Goal: Book appointment/travel/reservation

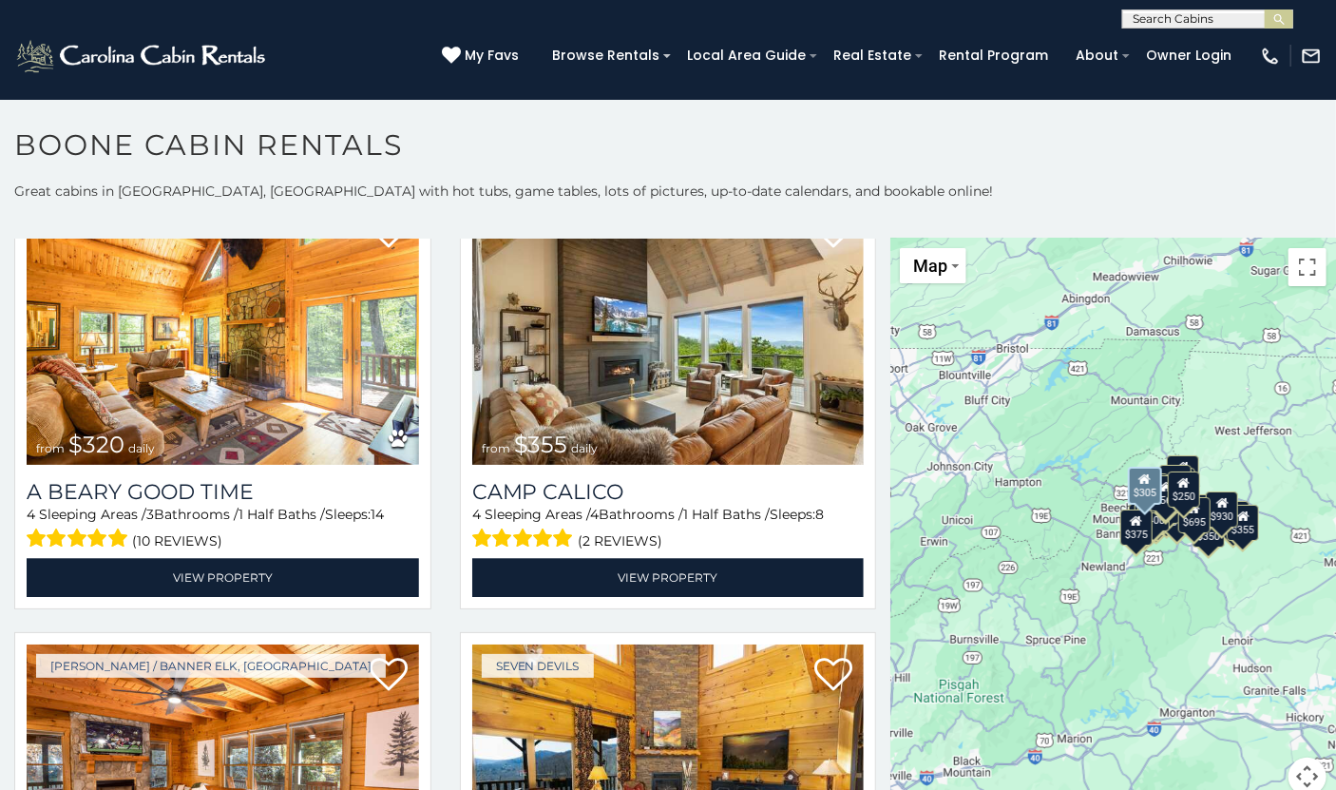
scroll to position [5418, 0]
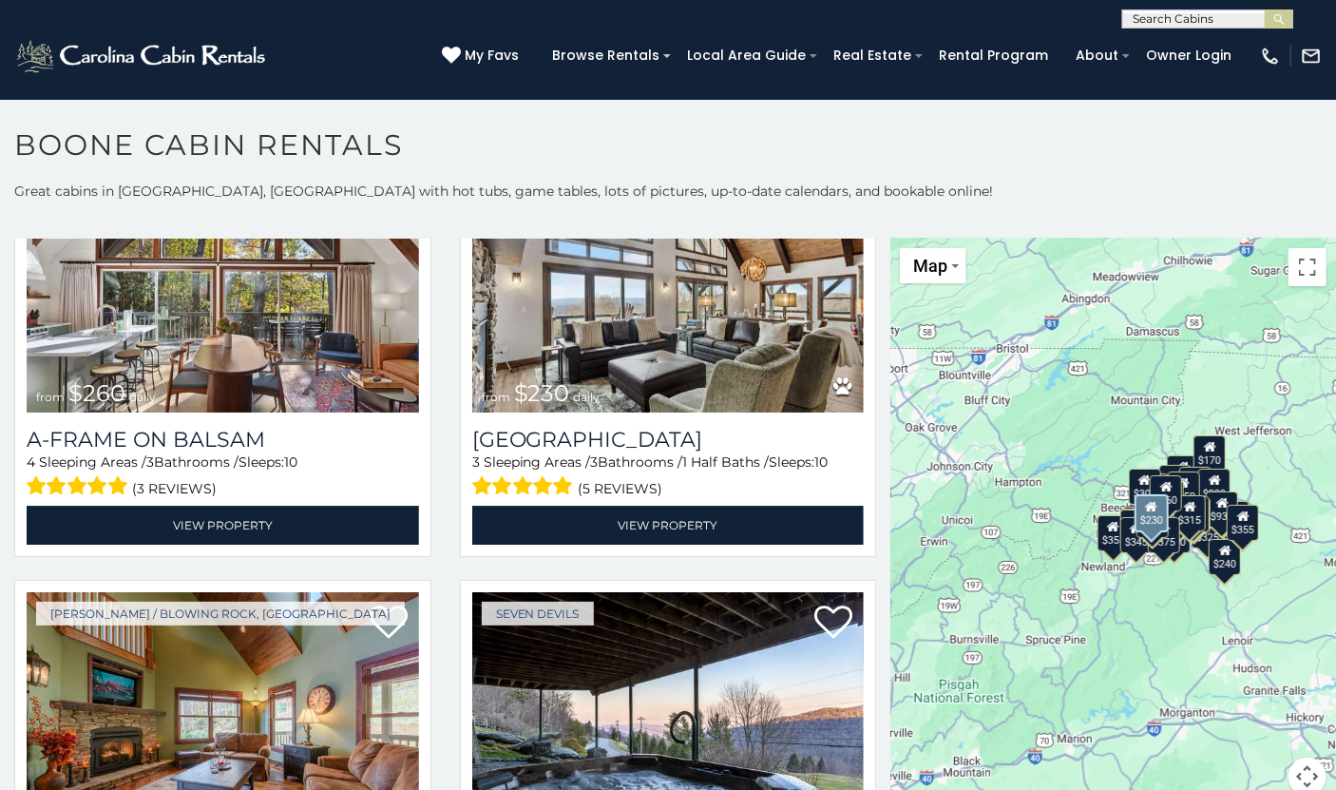
scroll to position [9443, 0]
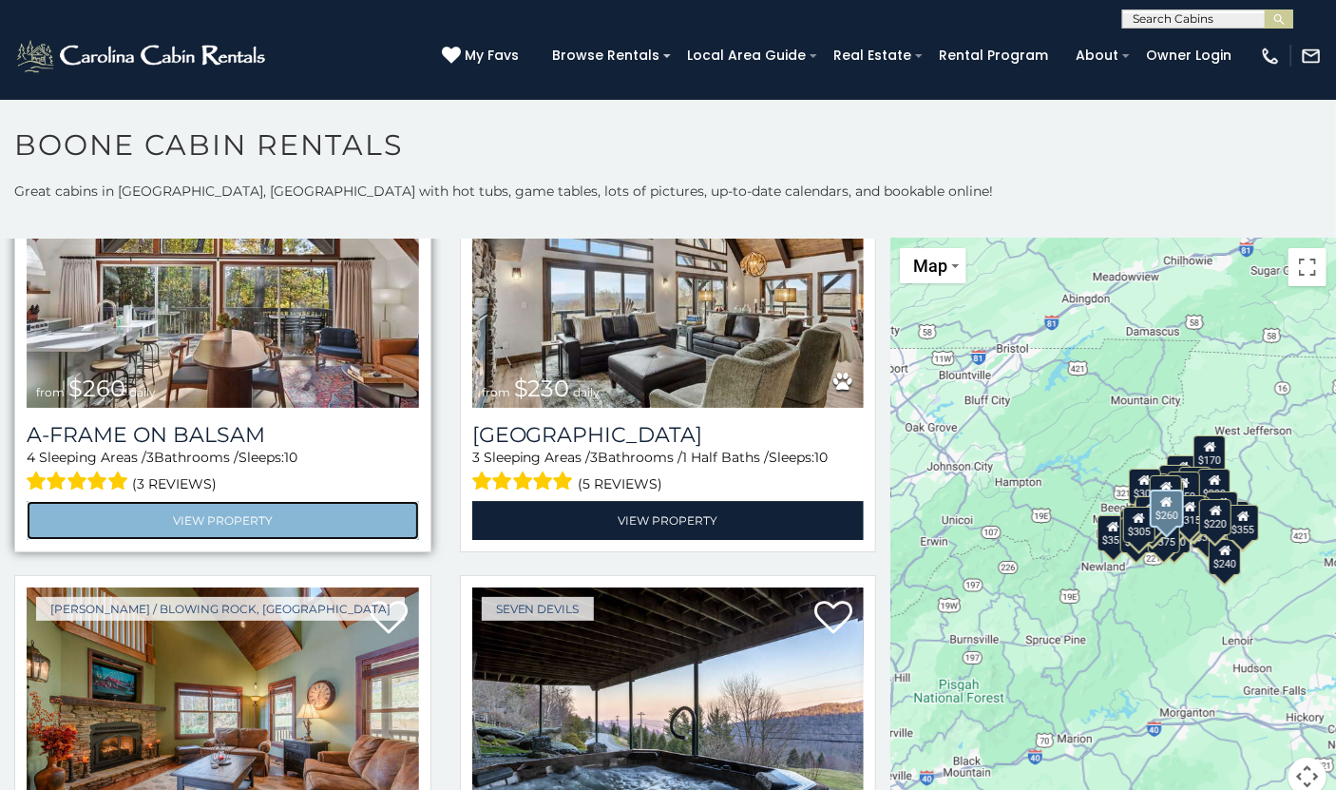
click at [236, 501] on link "View Property" at bounding box center [223, 520] width 393 height 39
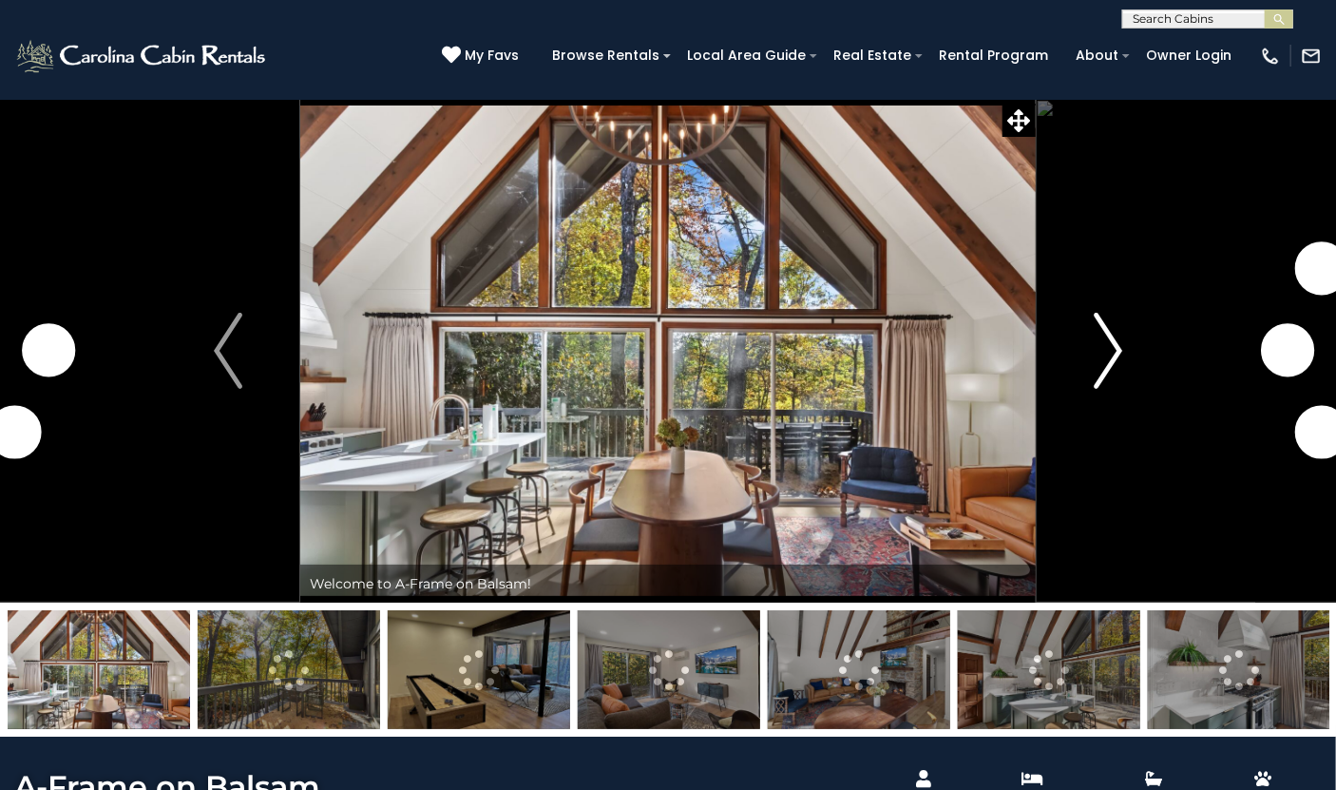
click at [1105, 345] on img "Next" at bounding box center [1108, 351] width 29 height 76
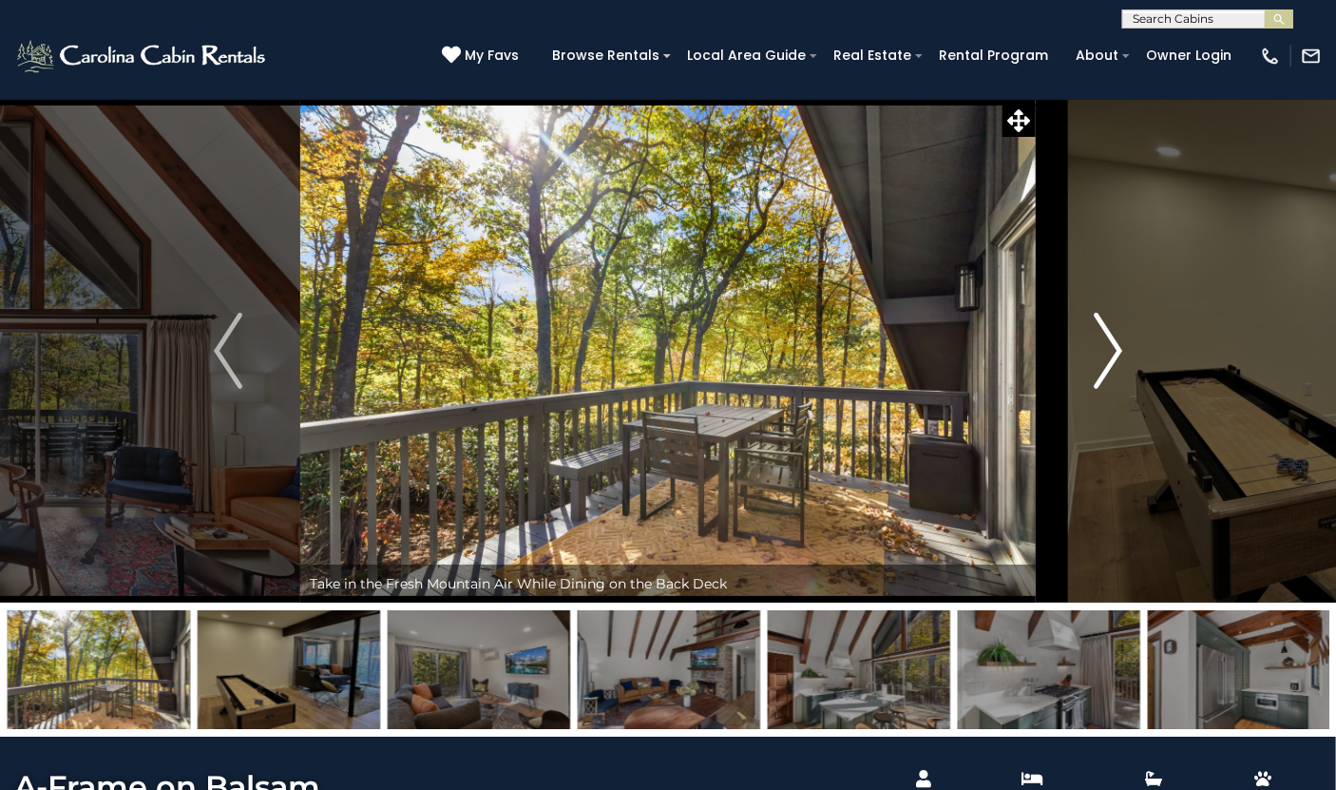
click at [1103, 337] on img "Next" at bounding box center [1108, 351] width 29 height 76
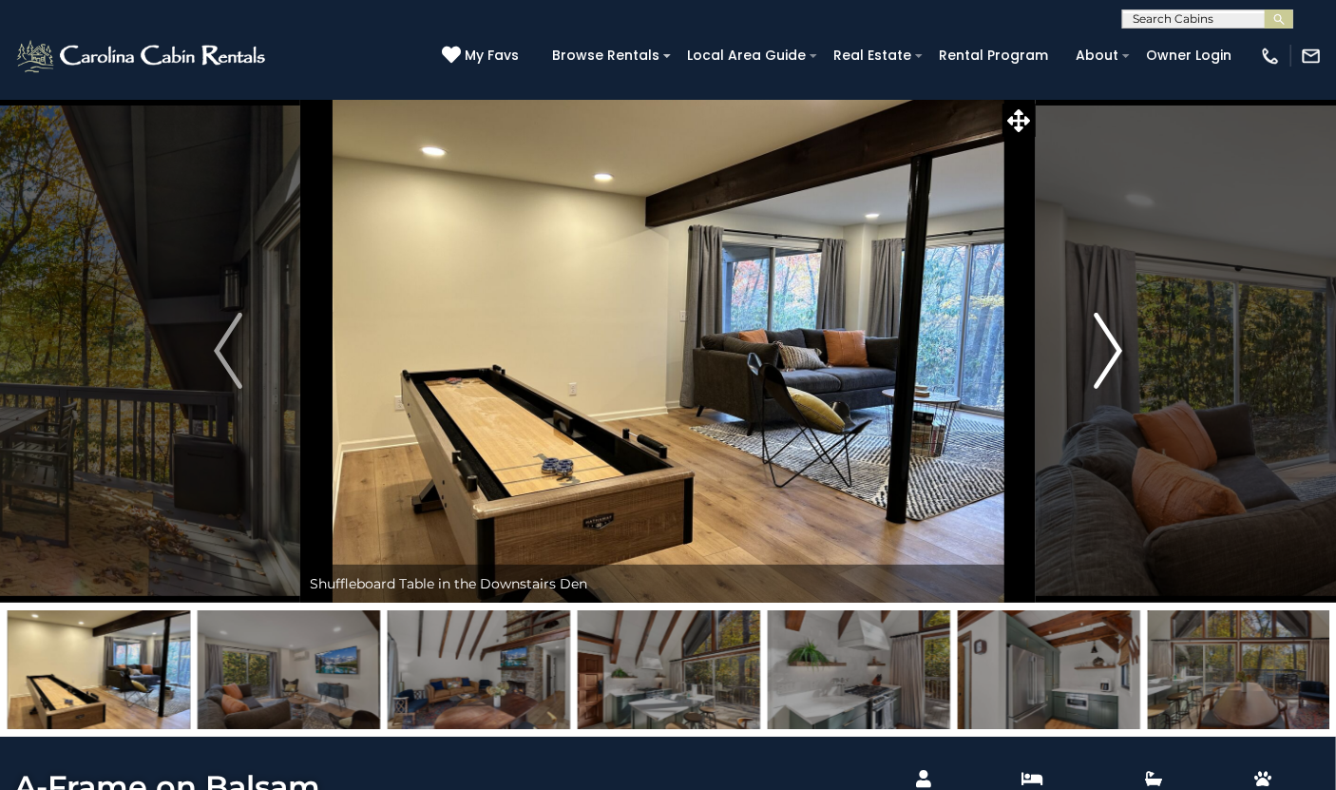
click at [1103, 337] on img "Next" at bounding box center [1108, 351] width 29 height 76
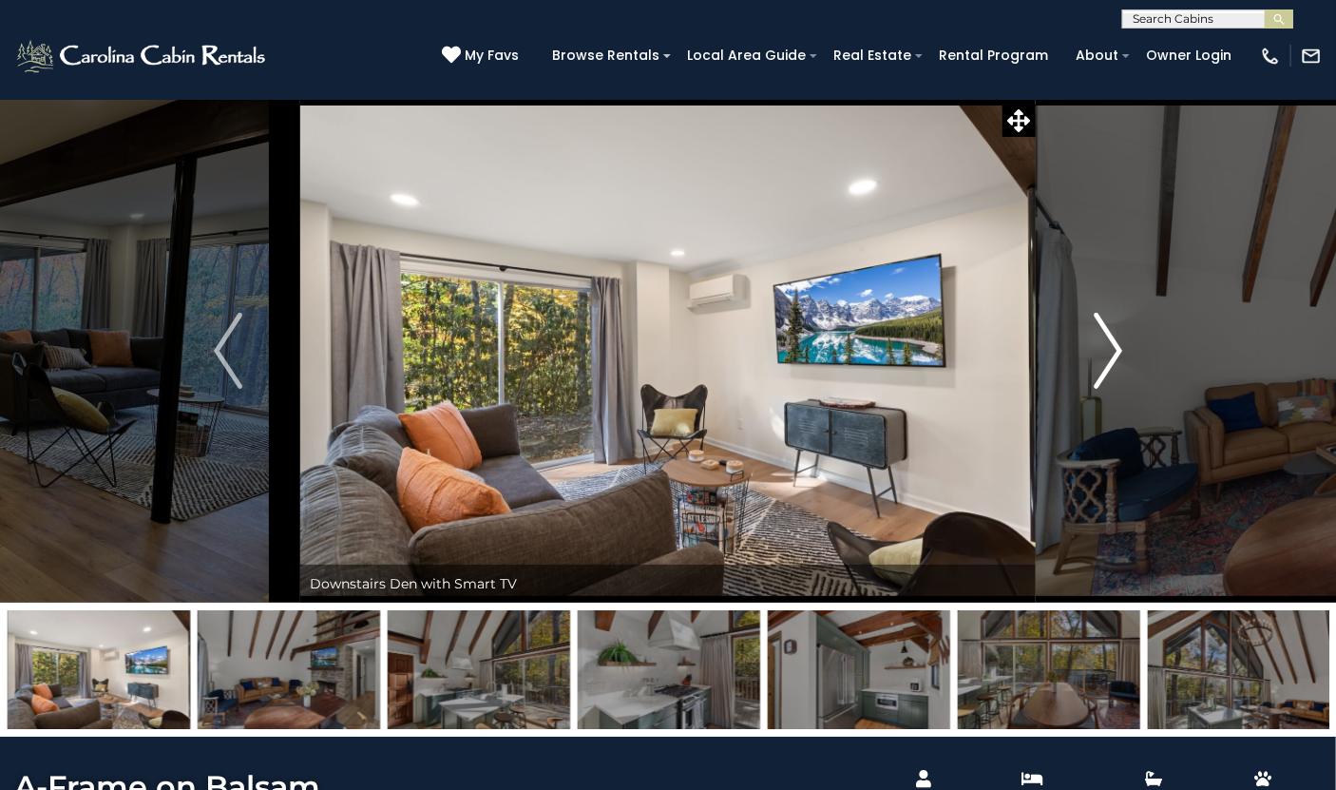
click at [1103, 337] on img "Next" at bounding box center [1108, 351] width 29 height 76
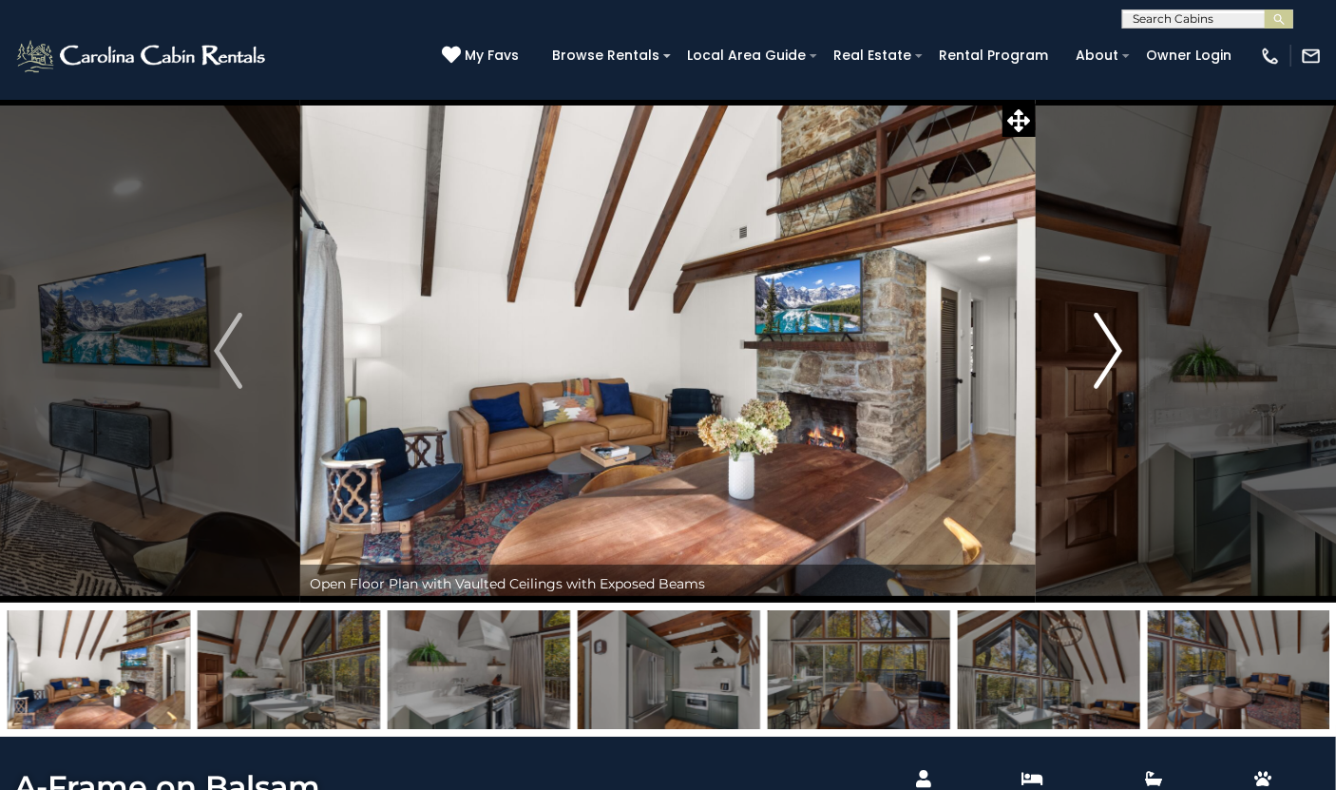
click at [1103, 337] on img "Next" at bounding box center [1108, 351] width 29 height 76
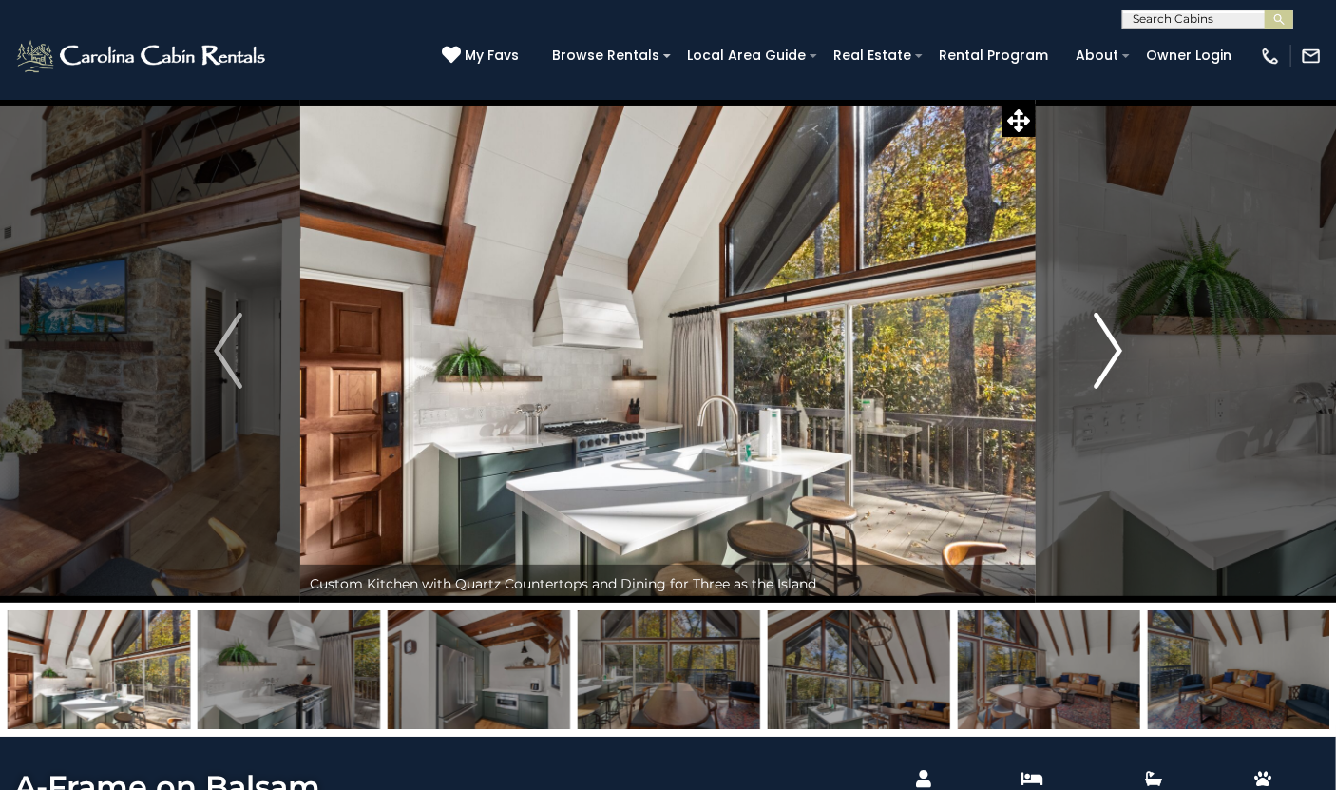
click at [1103, 337] on img "Next" at bounding box center [1108, 351] width 29 height 76
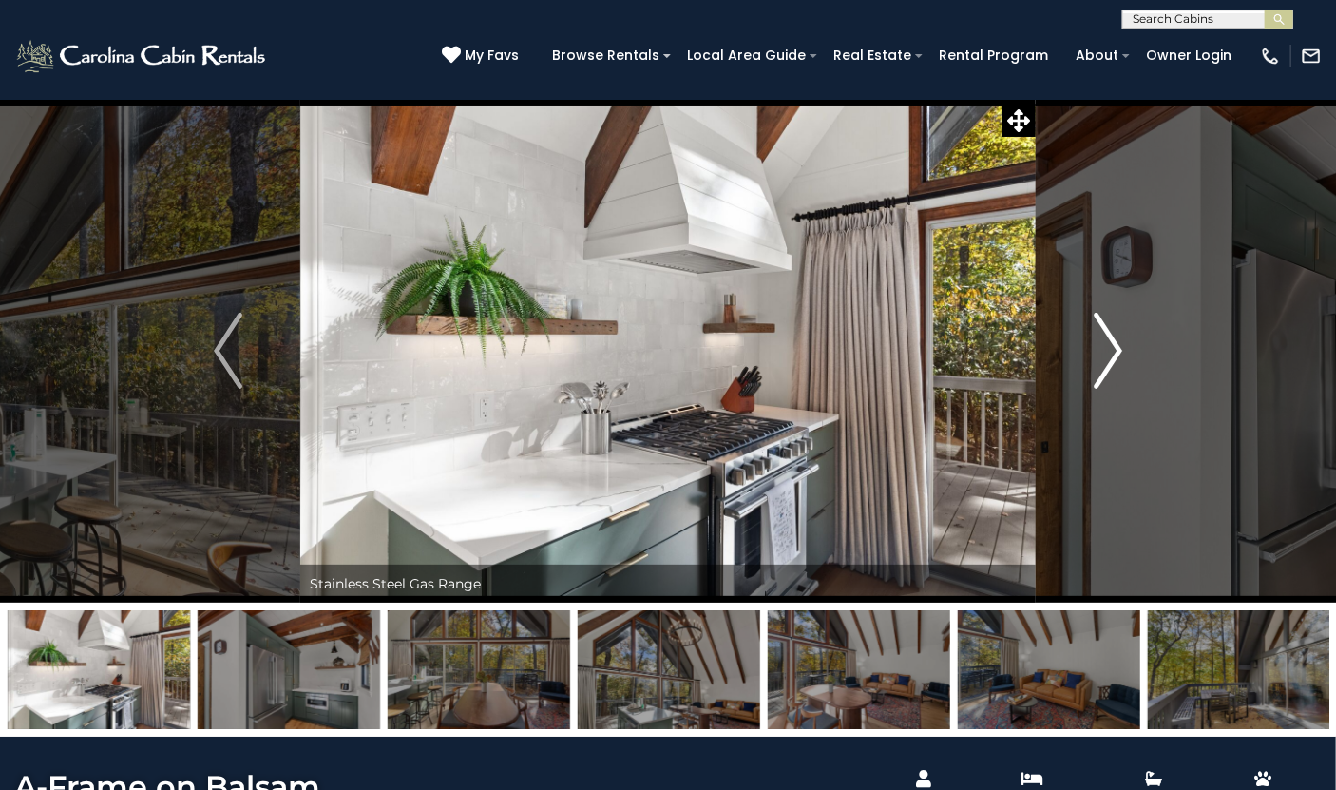
click at [1103, 338] on img "Next" at bounding box center [1108, 351] width 29 height 76
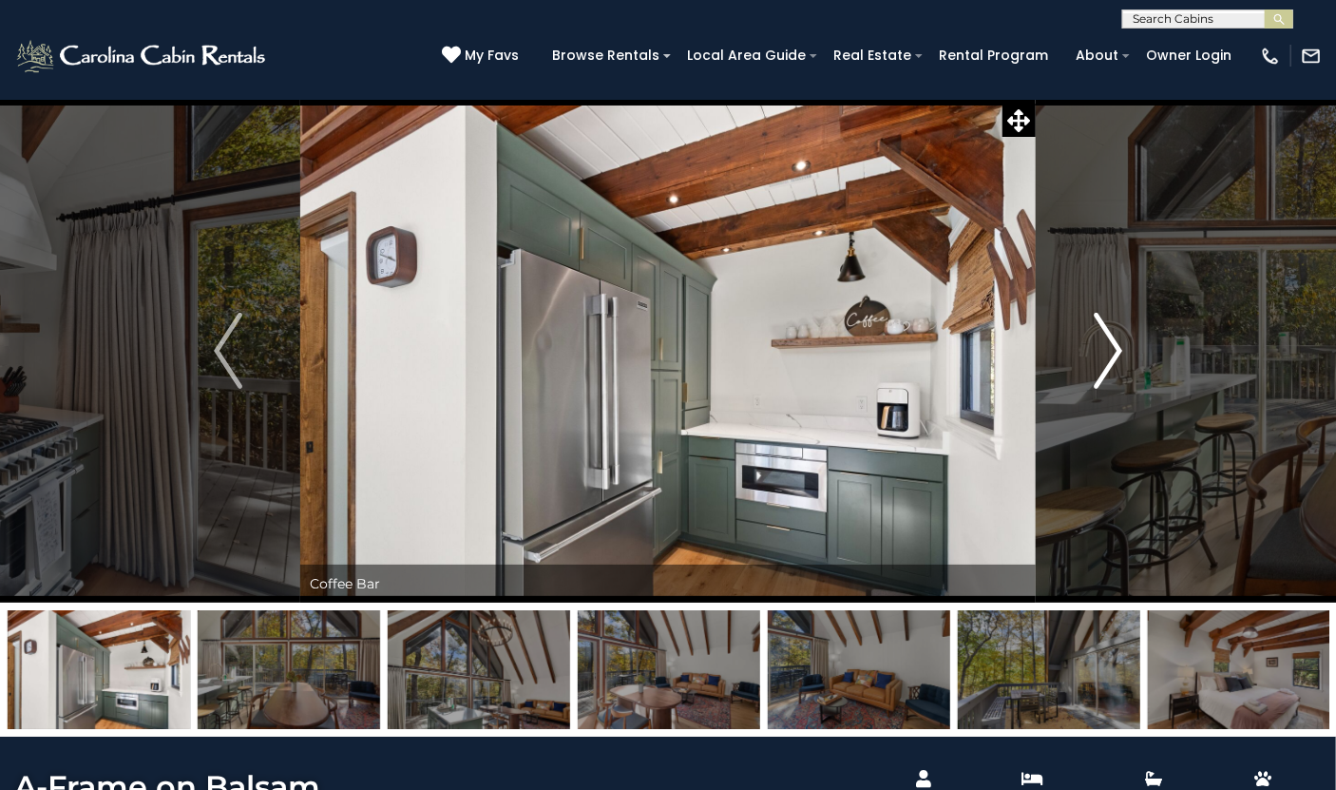
click at [1103, 338] on img "Next" at bounding box center [1108, 351] width 29 height 76
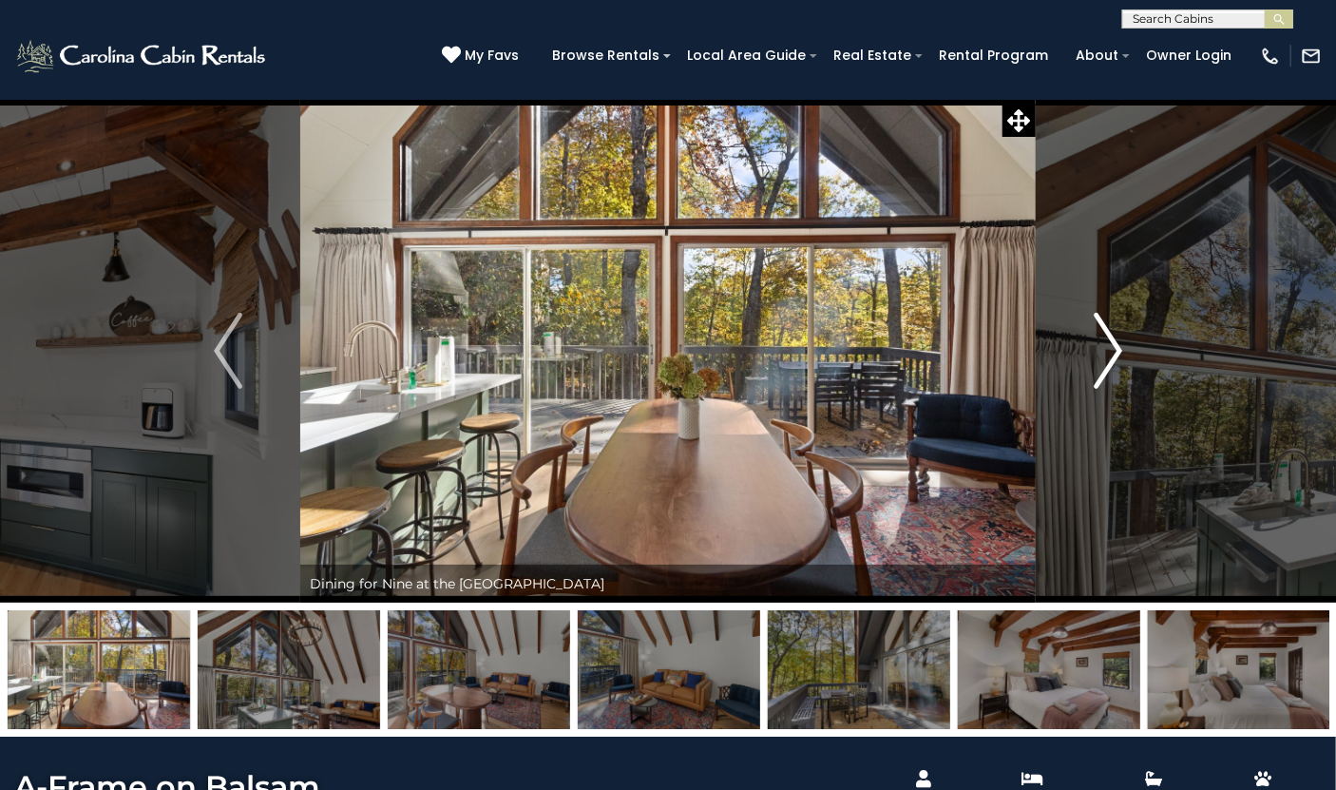
click at [1103, 339] on img "Next" at bounding box center [1108, 351] width 29 height 76
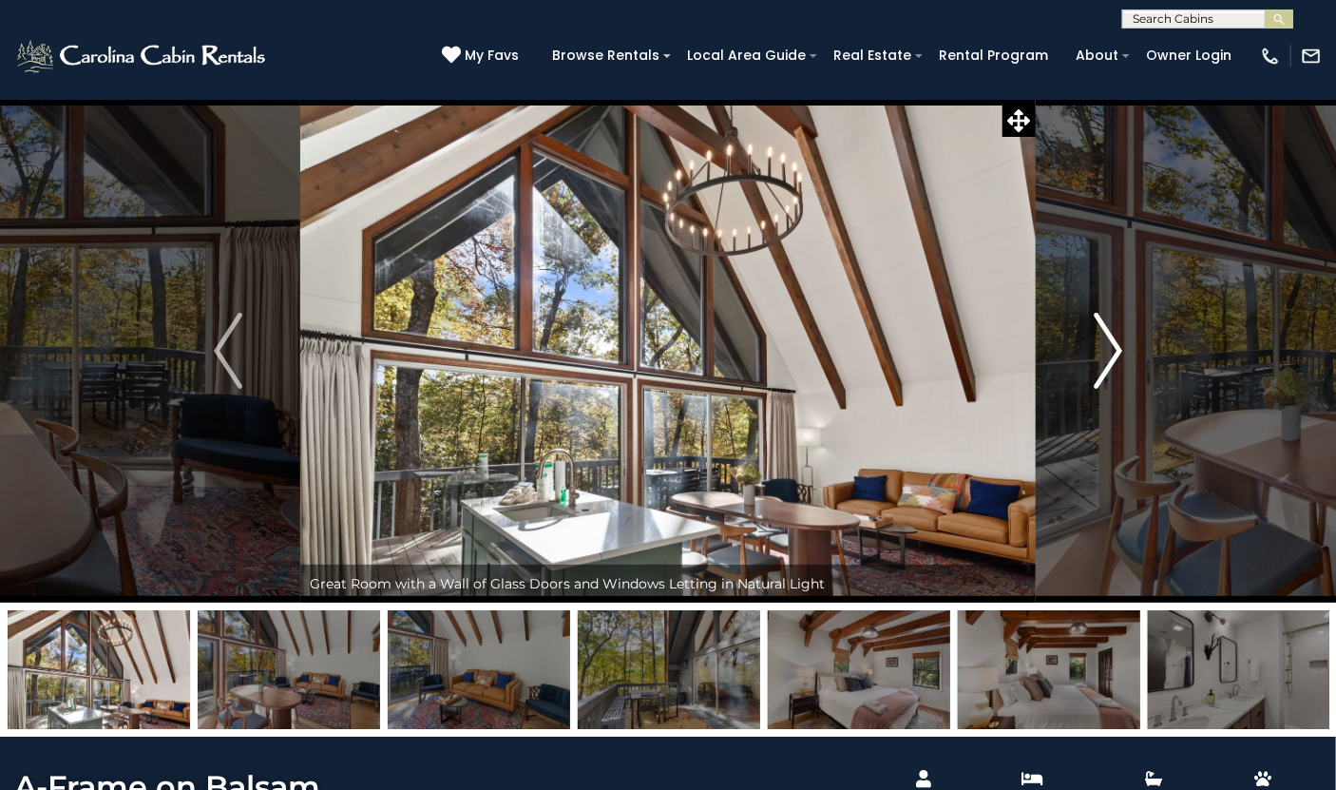
click at [1103, 339] on img "Next" at bounding box center [1108, 351] width 29 height 76
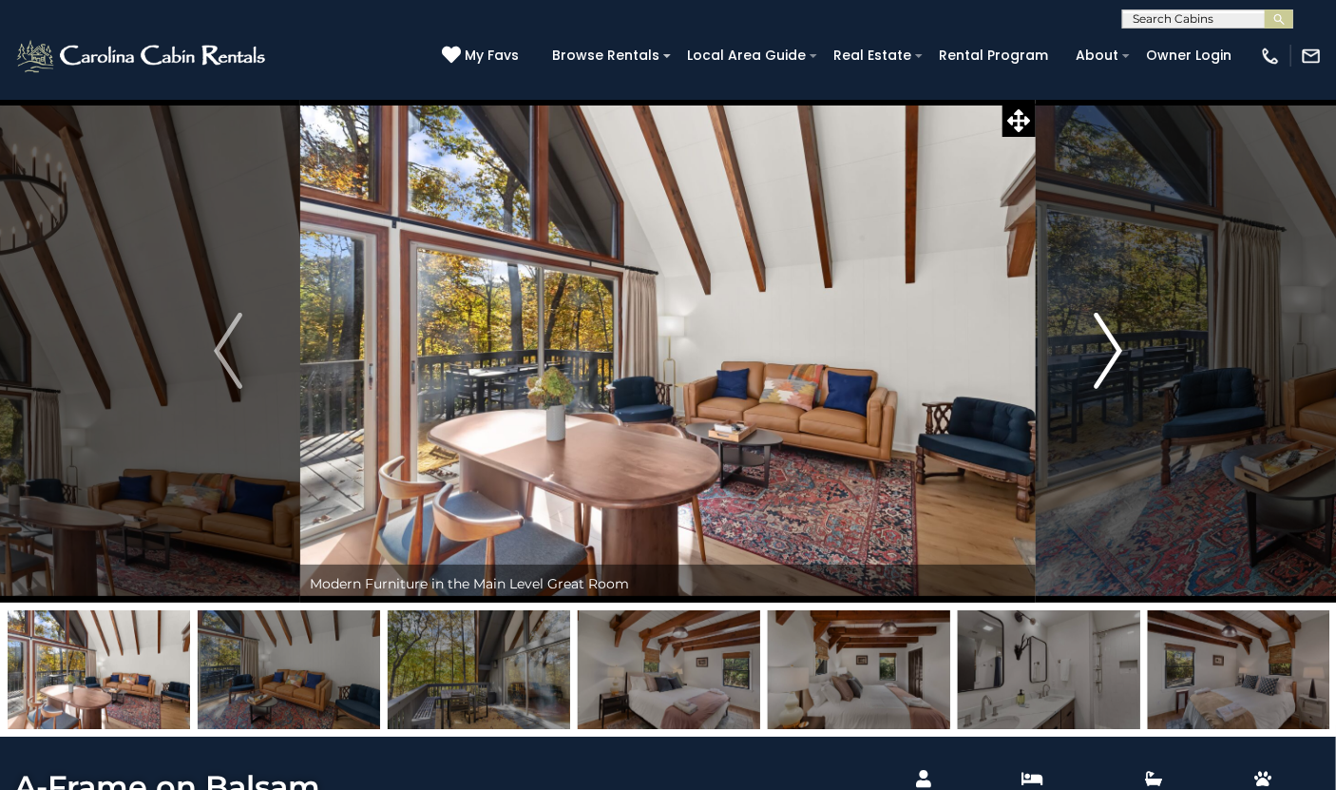
click at [1103, 339] on img "Next" at bounding box center [1108, 351] width 29 height 76
